Goal: Task Accomplishment & Management: Use online tool/utility

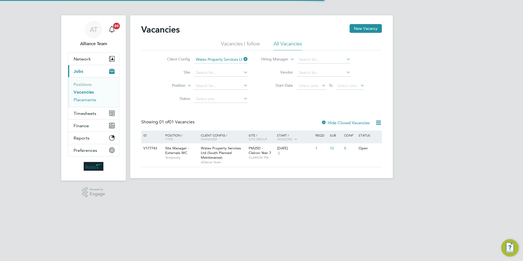
click at [91, 102] on link "Placements" at bounding box center [85, 99] width 23 height 5
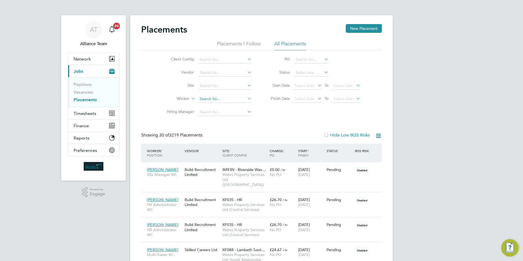
click at [206, 98] on input at bounding box center [225, 99] width 54 height 8
click at [231, 106] on b "[PERSON_NAME]" at bounding box center [247, 106] width 32 height 5
type input "[PERSON_NAME]"
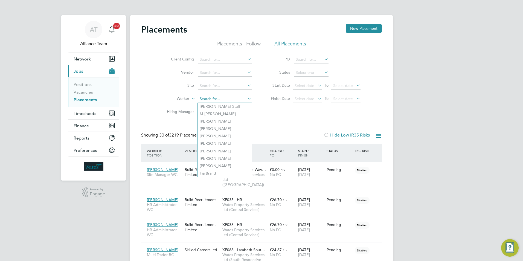
drag, startPoint x: 238, startPoint y: 98, endPoint x: 207, endPoint y: 98, distance: 31.7
click at [238, 98] on input at bounding box center [225, 99] width 54 height 8
click at [219, 98] on input "ol" at bounding box center [225, 99] width 54 height 8
type input "o"
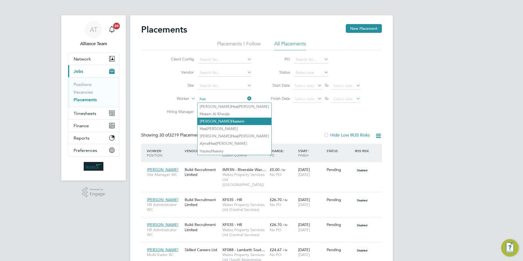
click at [201, 121] on li "Awale Hus sein" at bounding box center [235, 121] width 74 height 7
type input "[PERSON_NAME]"
